Goal: Find specific page/section: Find specific page/section

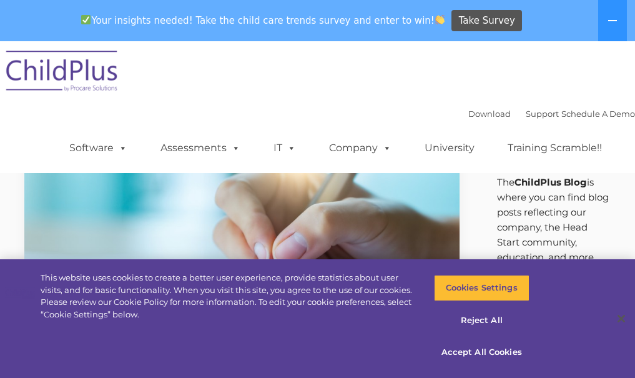
click at [66, 69] on img at bounding box center [62, 73] width 125 height 62
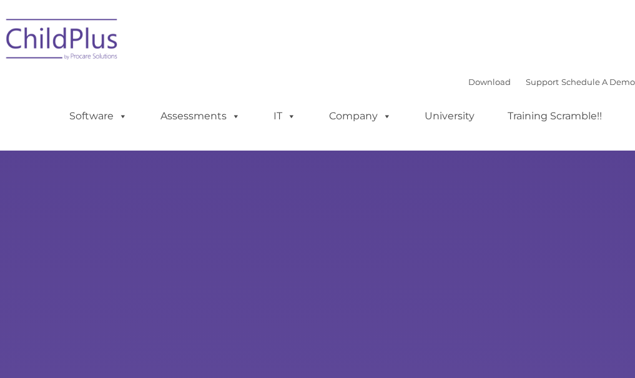
type input ""
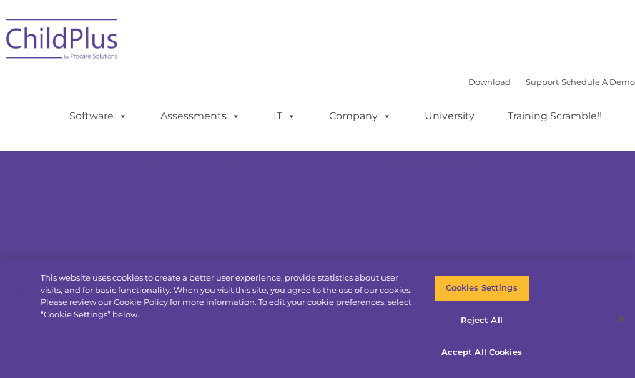
select select "MEDIUM"
